Goal: Task Accomplishment & Management: Manage account settings

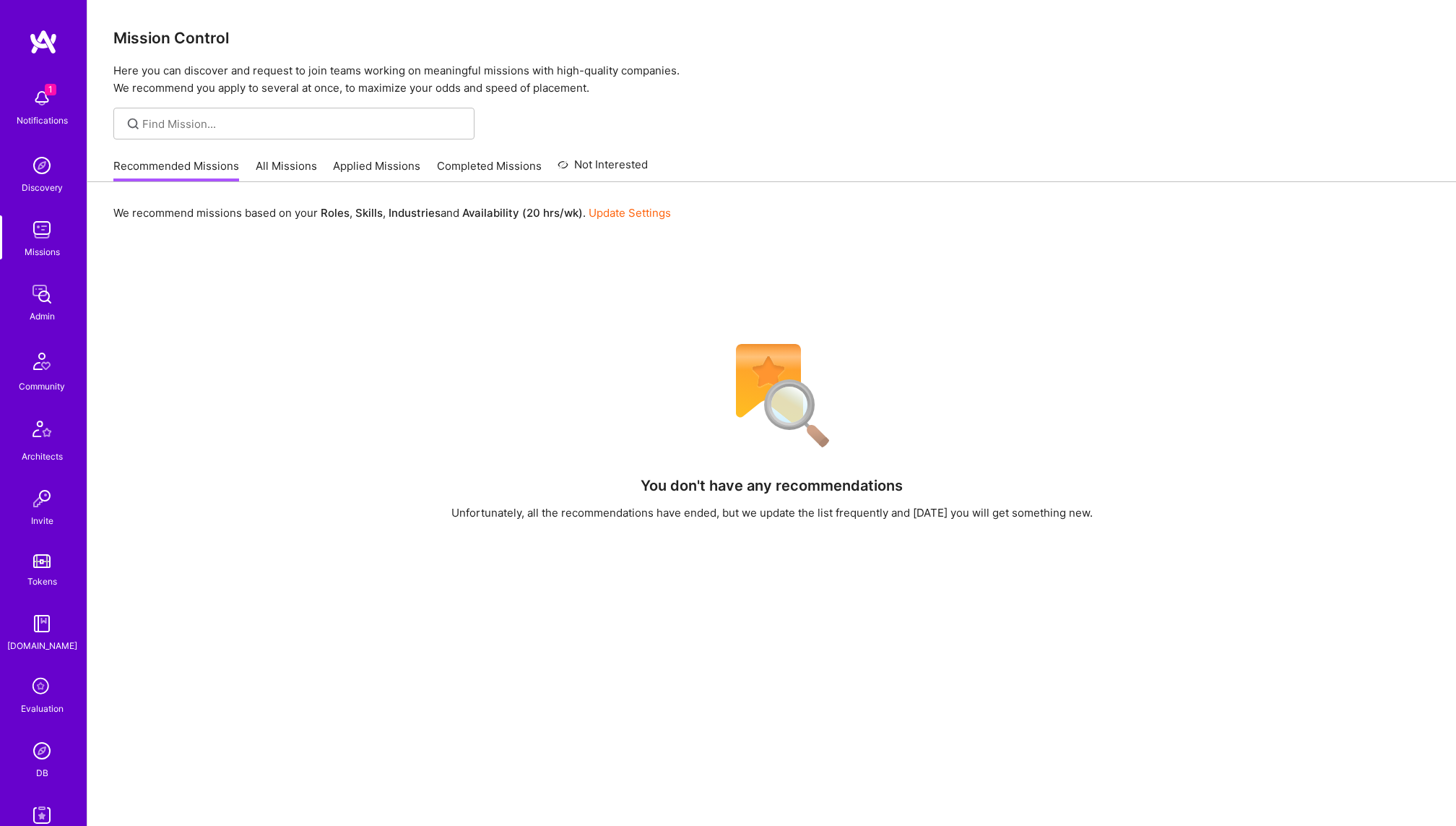
click at [34, 308] on div "Admin" at bounding box center [42, 315] width 25 height 16
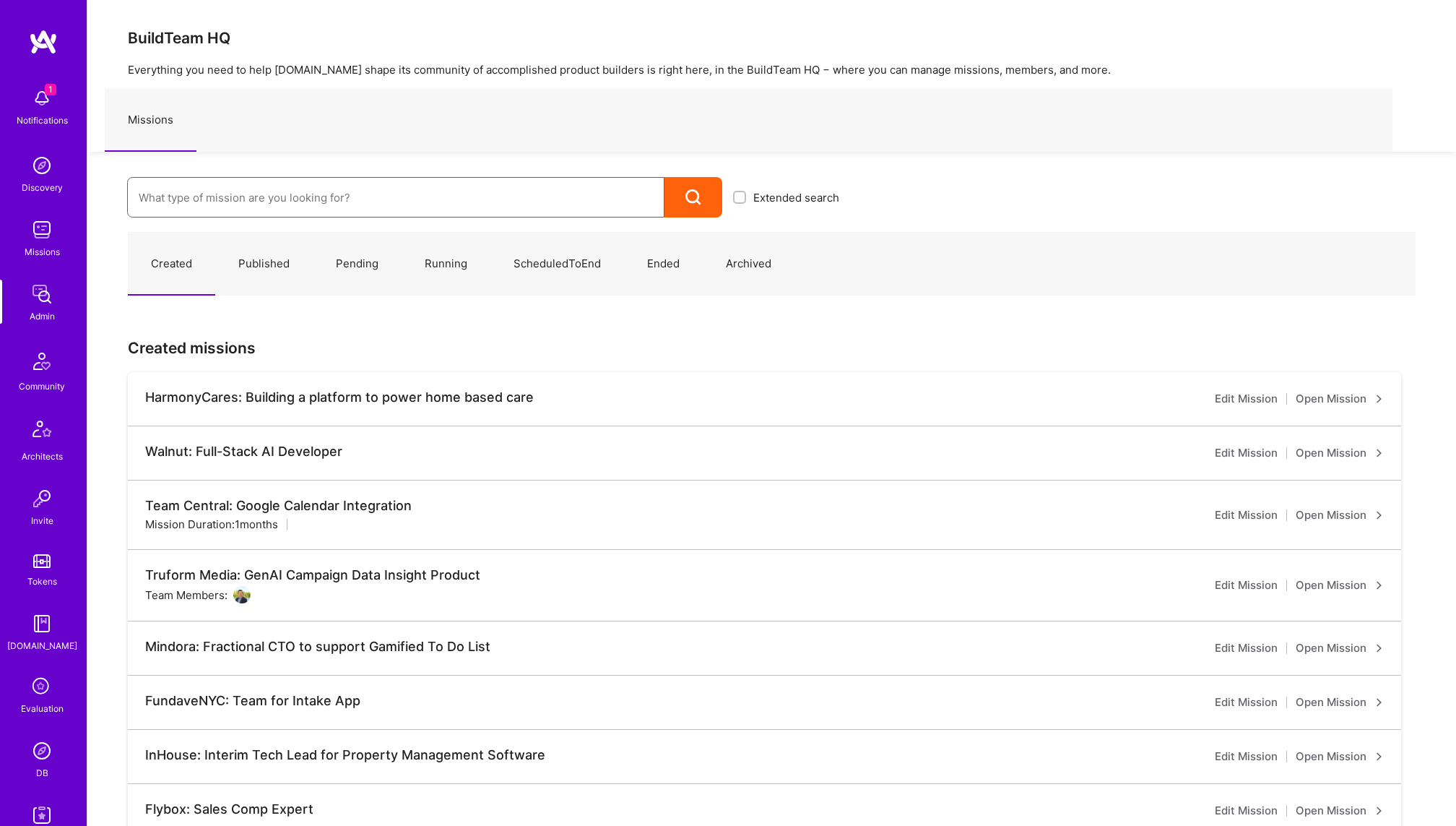
click at [292, 204] on input at bounding box center [396, 197] width 515 height 37
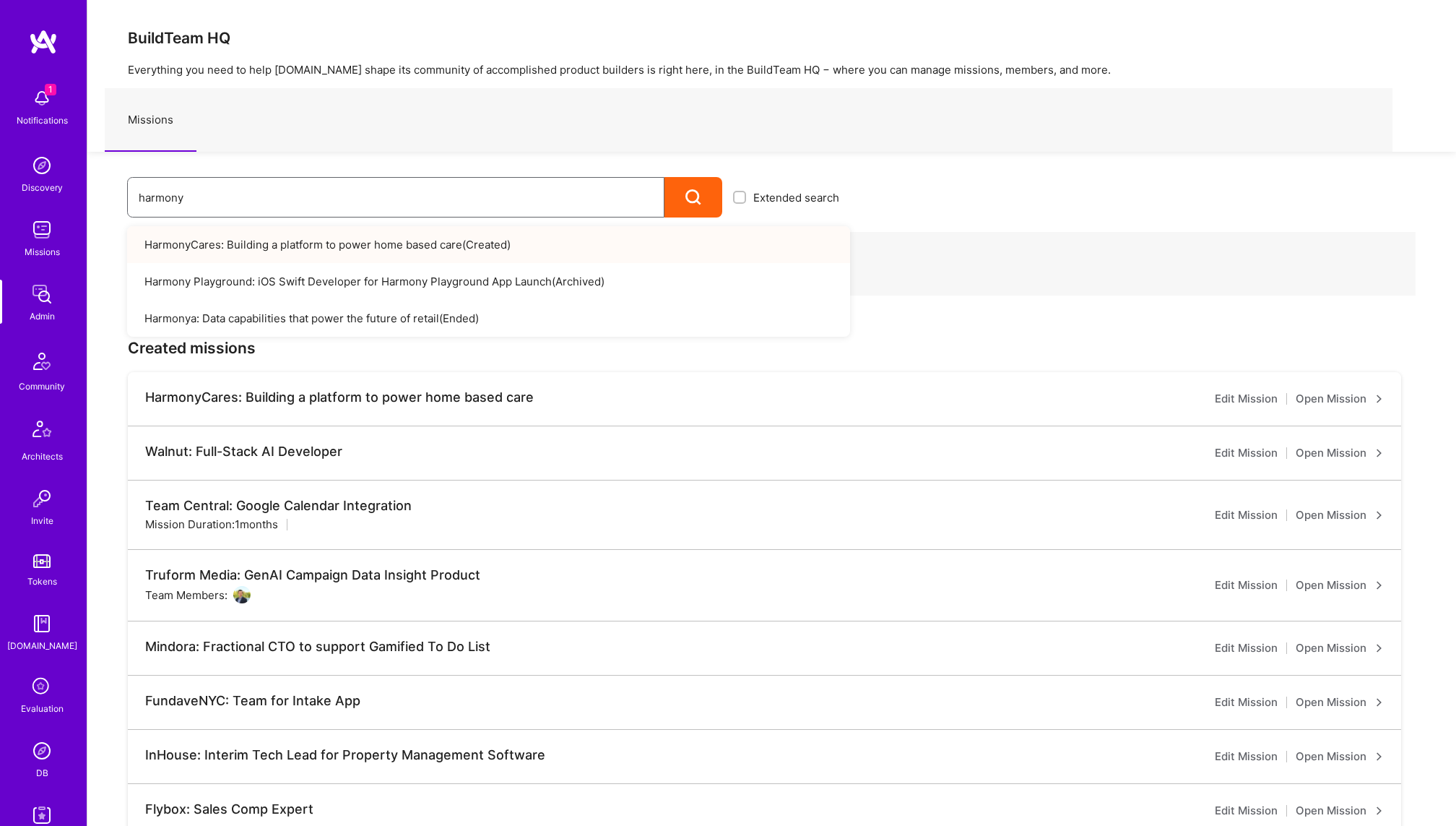
type input "harmony"
click at [358, 240] on link "HarmonyCares: Building a platform to power home based care ( Created )" at bounding box center [488, 244] width 723 height 37
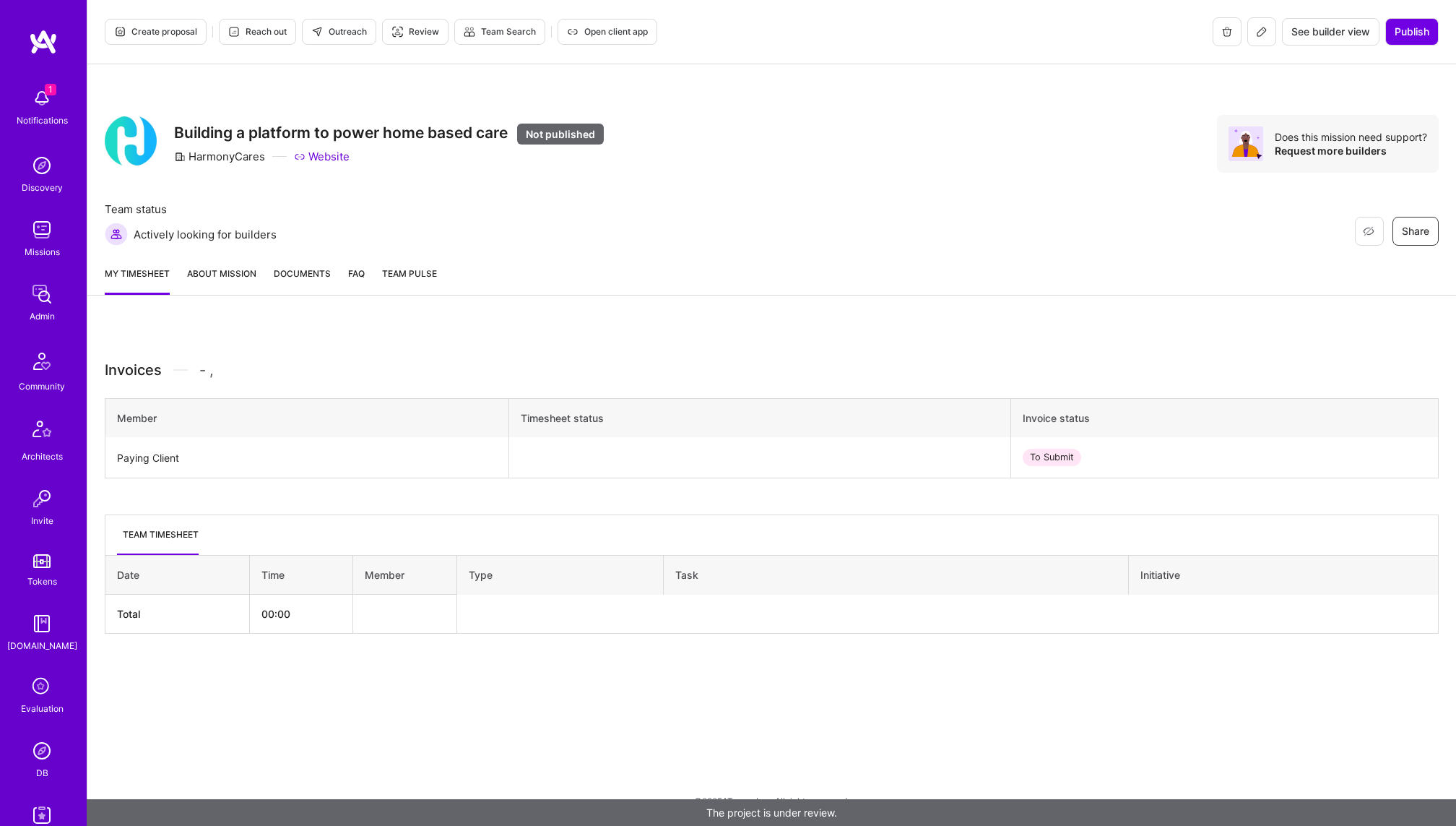
click at [219, 272] on link "About Mission" at bounding box center [221, 279] width 70 height 29
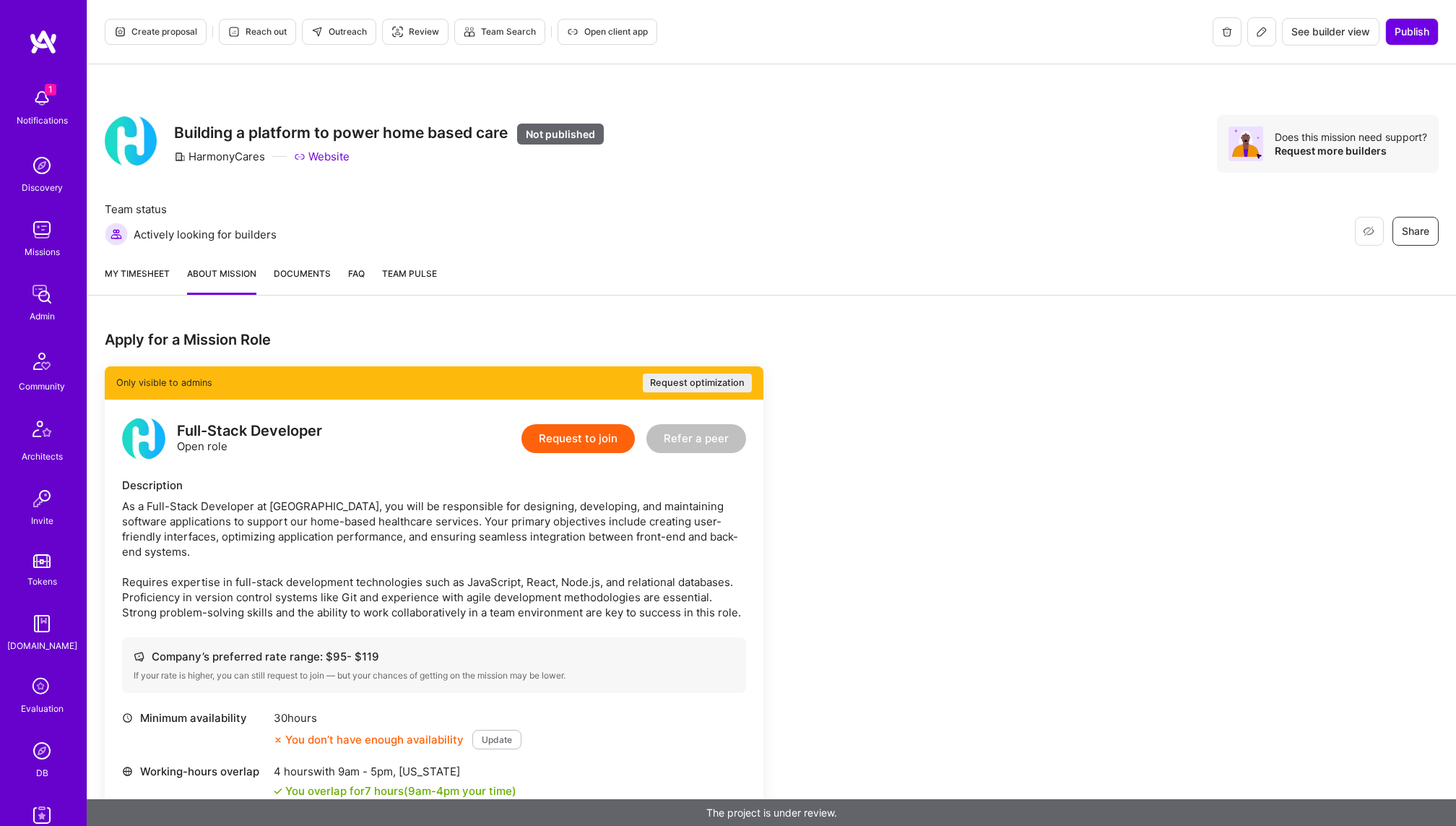
click at [1262, 34] on icon at bounding box center [1262, 32] width 11 height 11
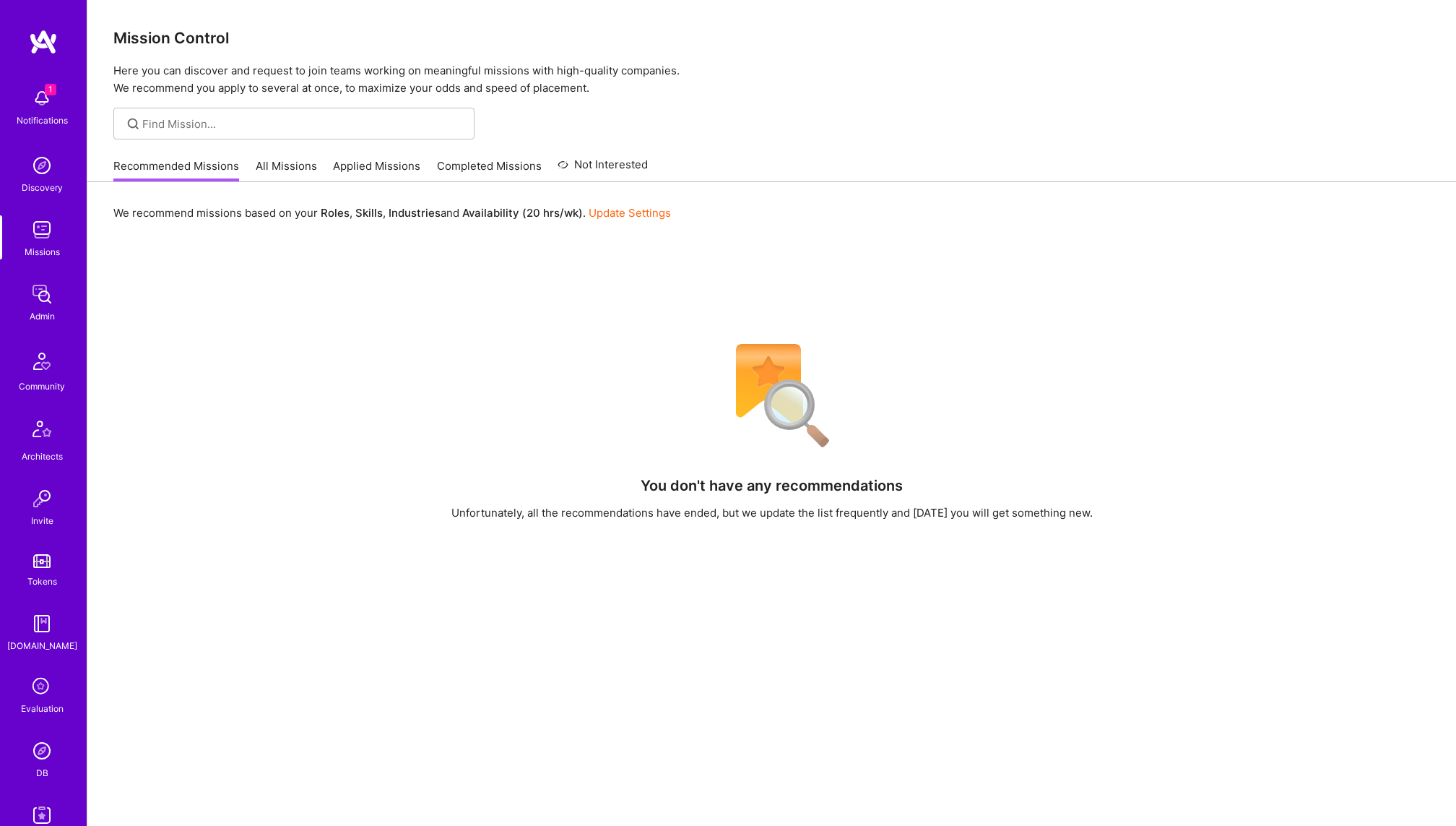
click at [48, 751] on img at bounding box center [41, 750] width 29 height 29
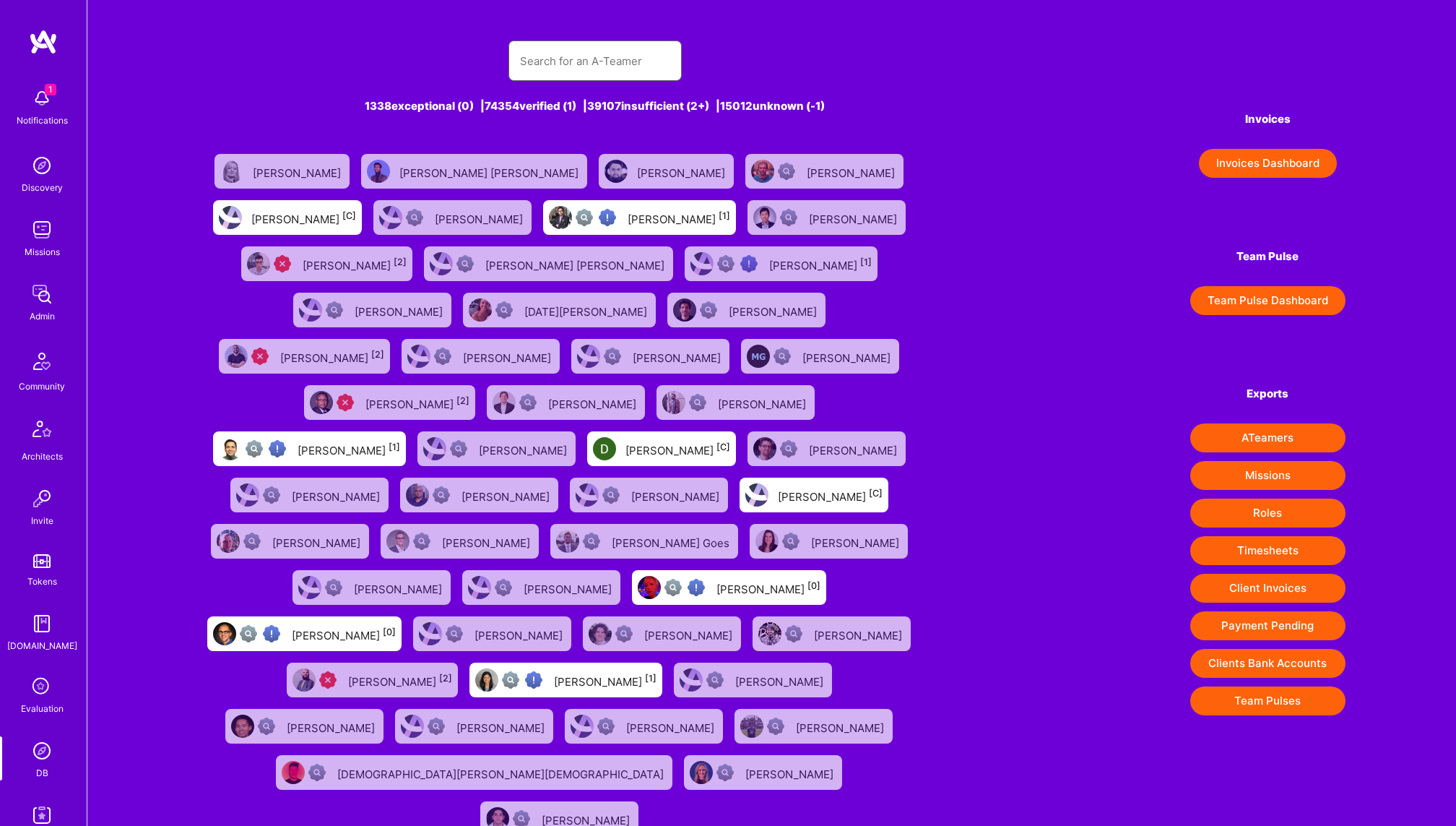
click at [610, 67] on input "text" at bounding box center [595, 61] width 150 height 37
click at [52, 206] on div "1 Notifications Discovery Missions Admin Community Architects Invite Tokens A.G…" at bounding box center [43, 393] width 87 height 764
click at [43, 243] on div "Admin" at bounding box center [42, 247] width 25 height 16
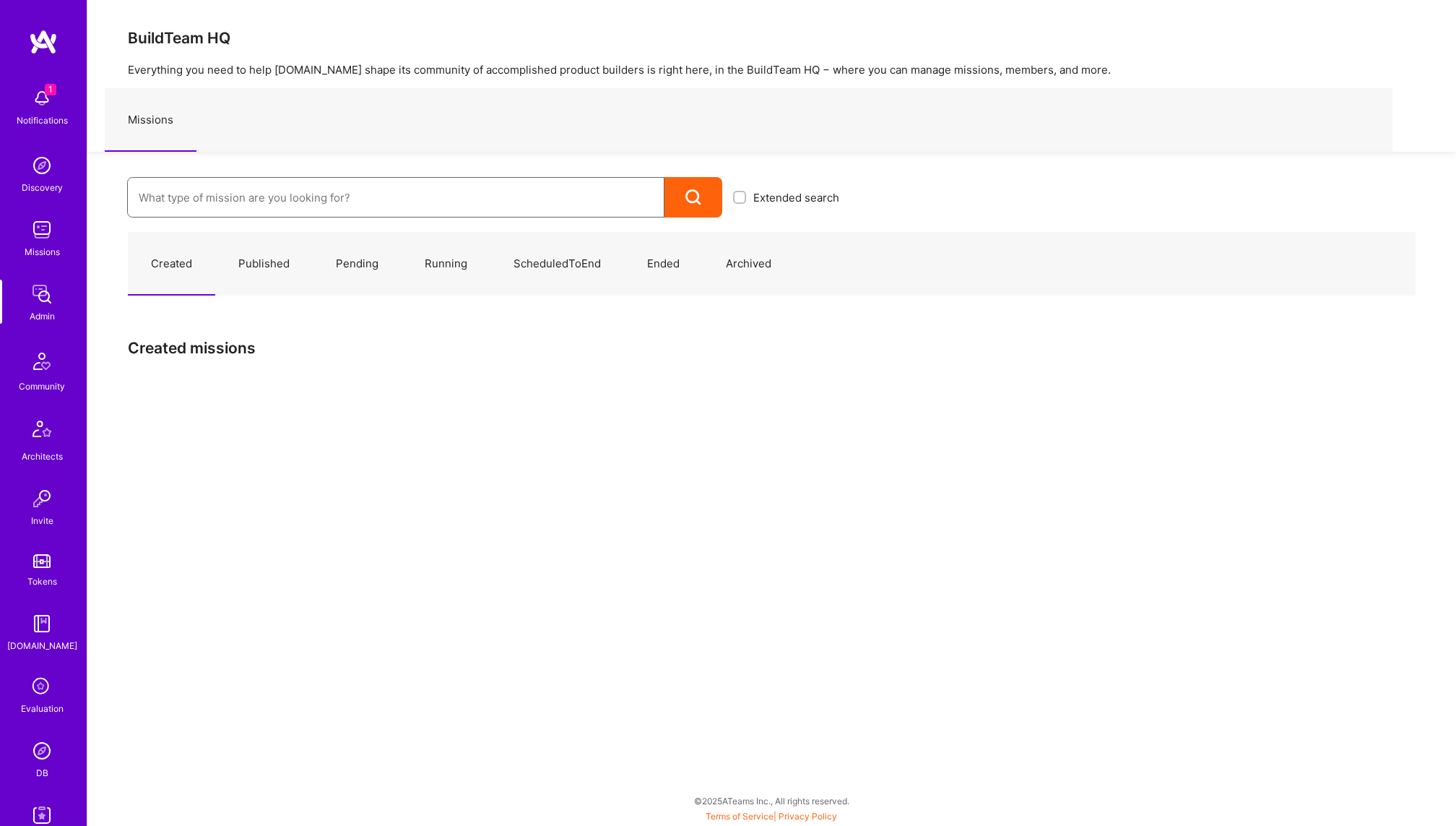
click at [395, 210] on input at bounding box center [396, 197] width 515 height 37
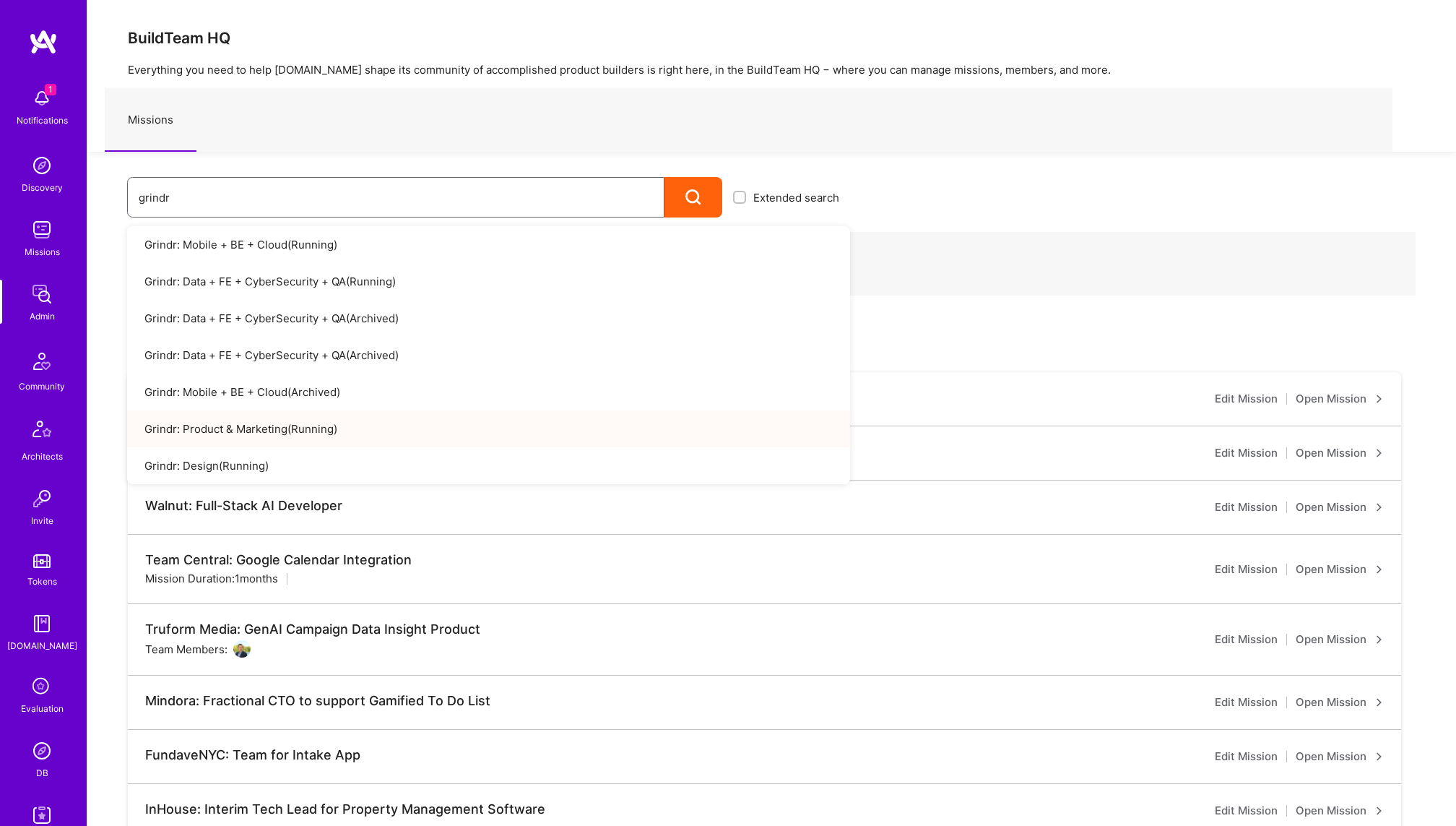
type input "grindr"
click at [288, 433] on link "Grindr: Product & Marketing ( Running )" at bounding box center [488, 429] width 723 height 37
click at [529, 438] on link "Grindr: Product & Marketing ( Running )" at bounding box center [488, 429] width 723 height 37
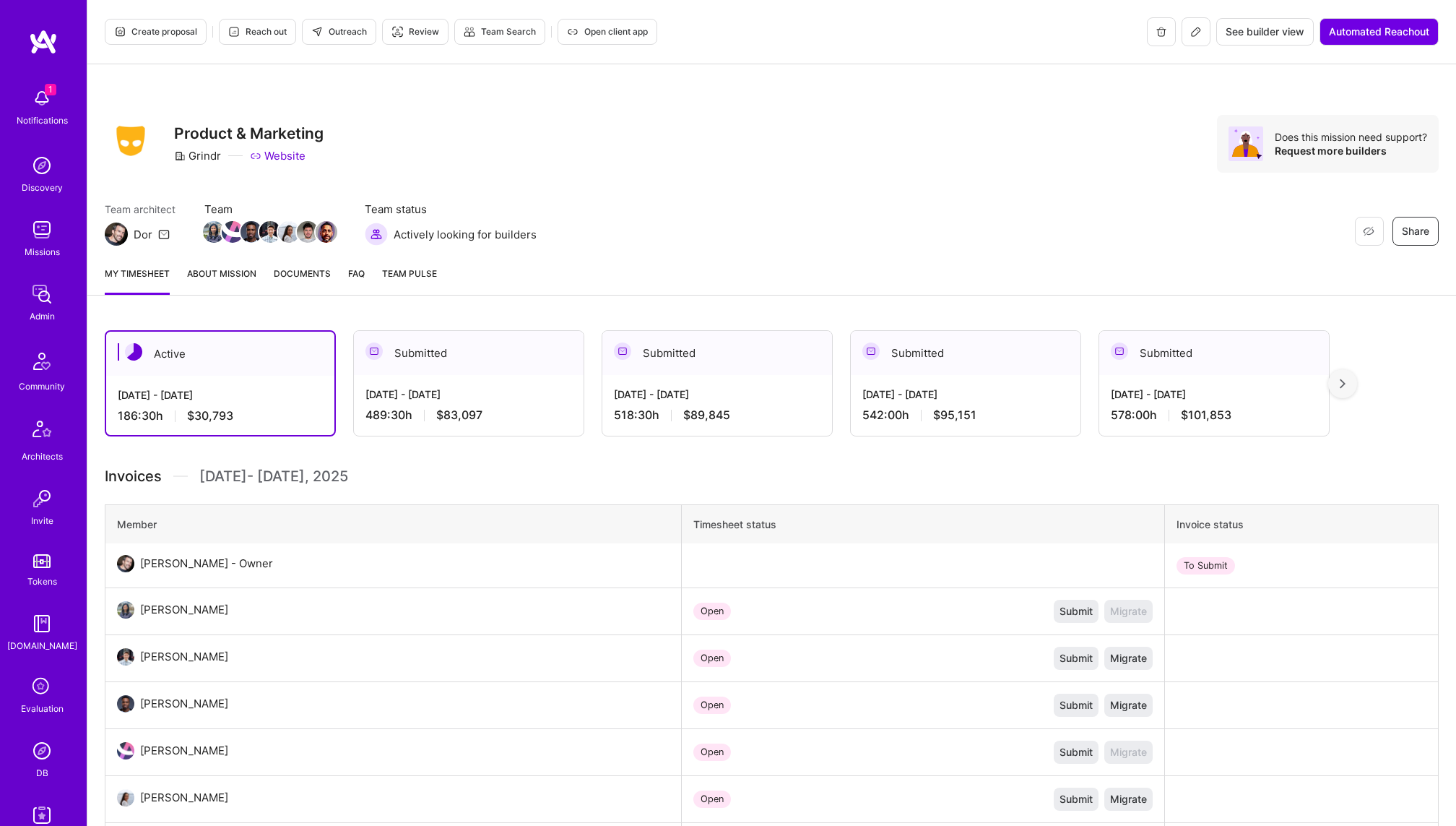
click at [1191, 26] on icon at bounding box center [1196, 32] width 11 height 11
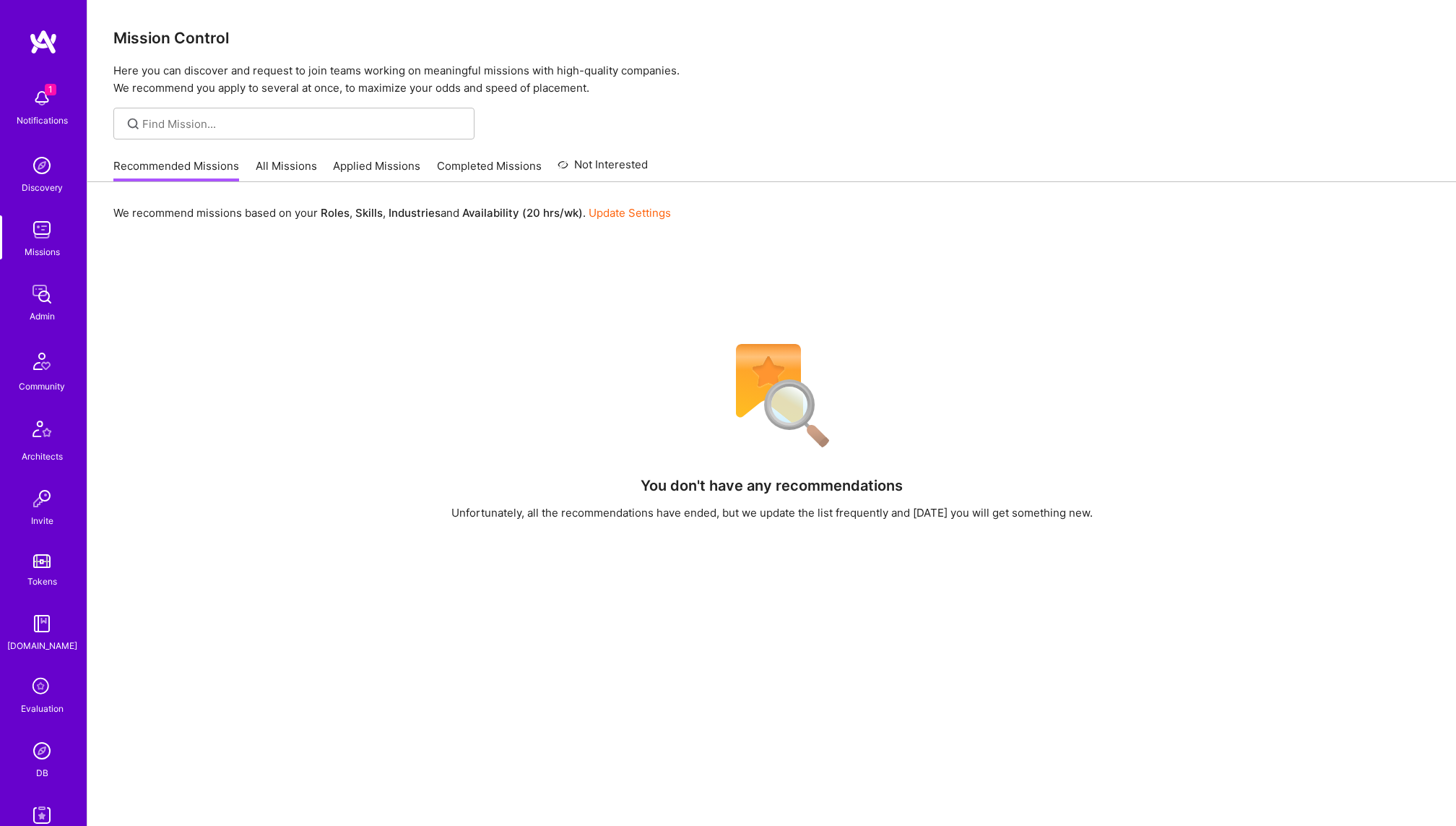
click at [39, 320] on div "Admin" at bounding box center [42, 315] width 25 height 16
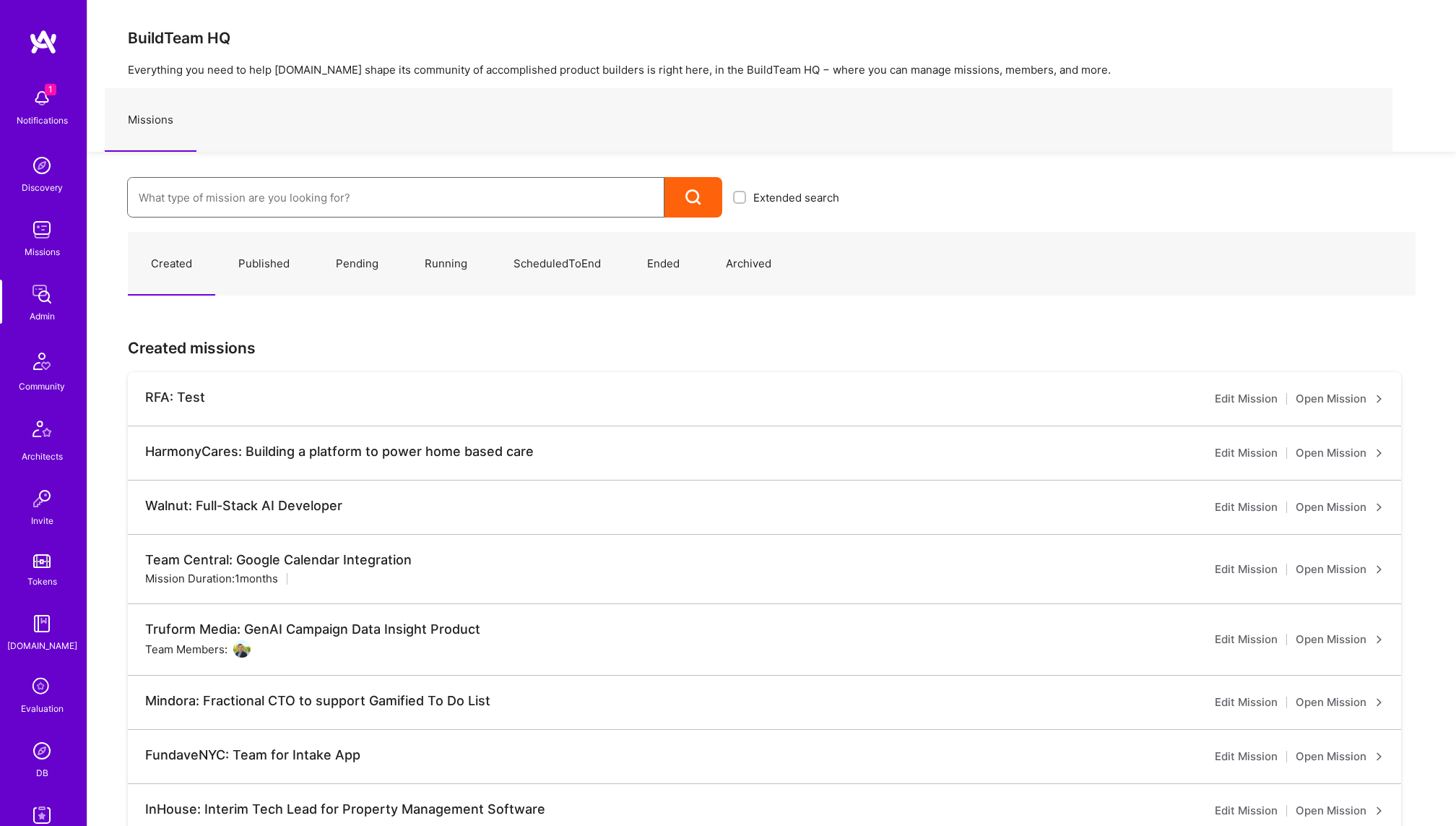
click at [302, 201] on input at bounding box center [396, 197] width 515 height 37
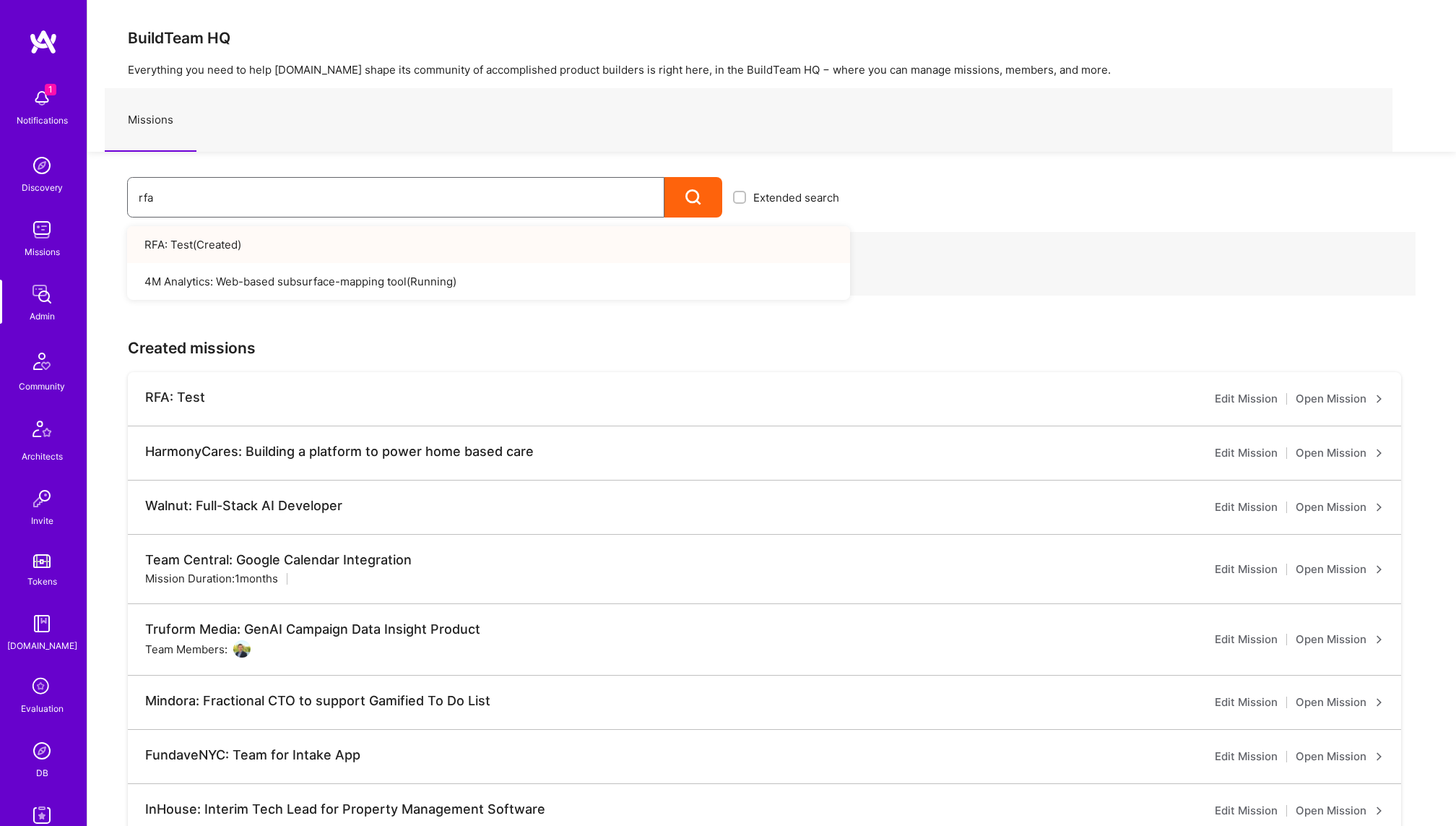
type input "rfa"
click at [356, 247] on link "RFA: Test ( Created )" at bounding box center [488, 244] width 723 height 37
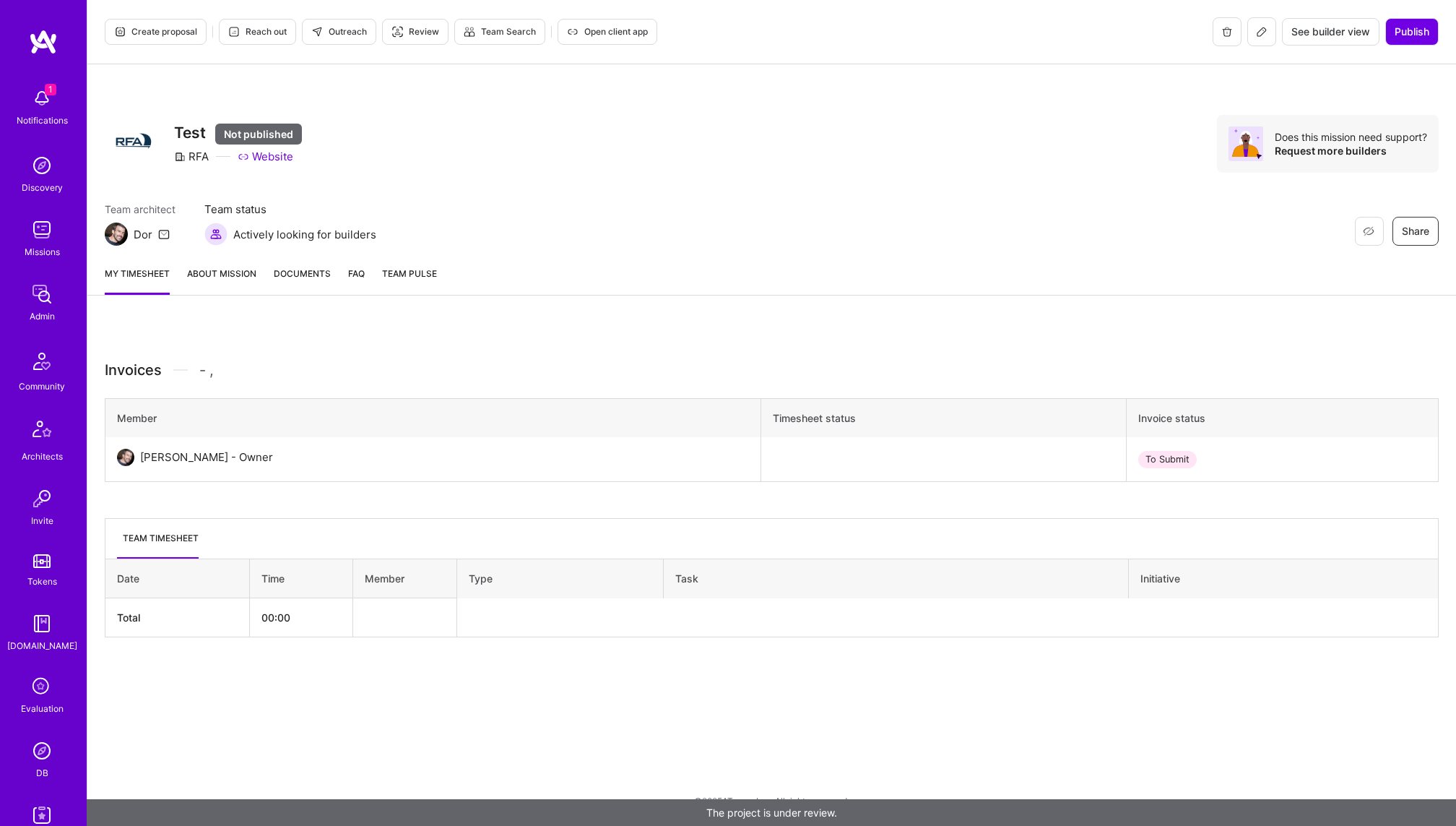
click at [1266, 41] on button at bounding box center [1261, 31] width 29 height 29
